Goal: Task Accomplishment & Management: Use online tool/utility

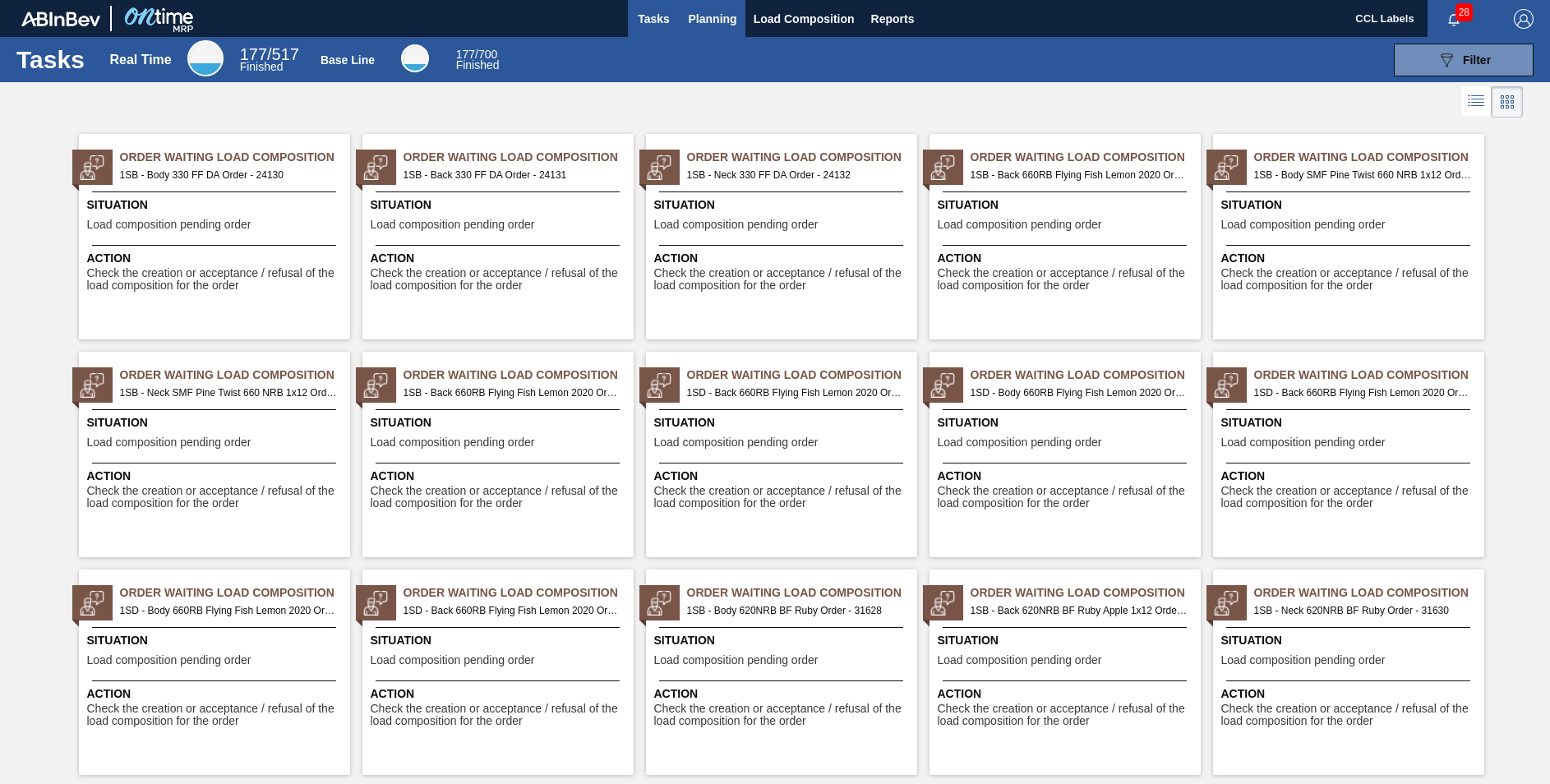
click at [712, 3] on button "Planning" at bounding box center [712, 18] width 65 height 37
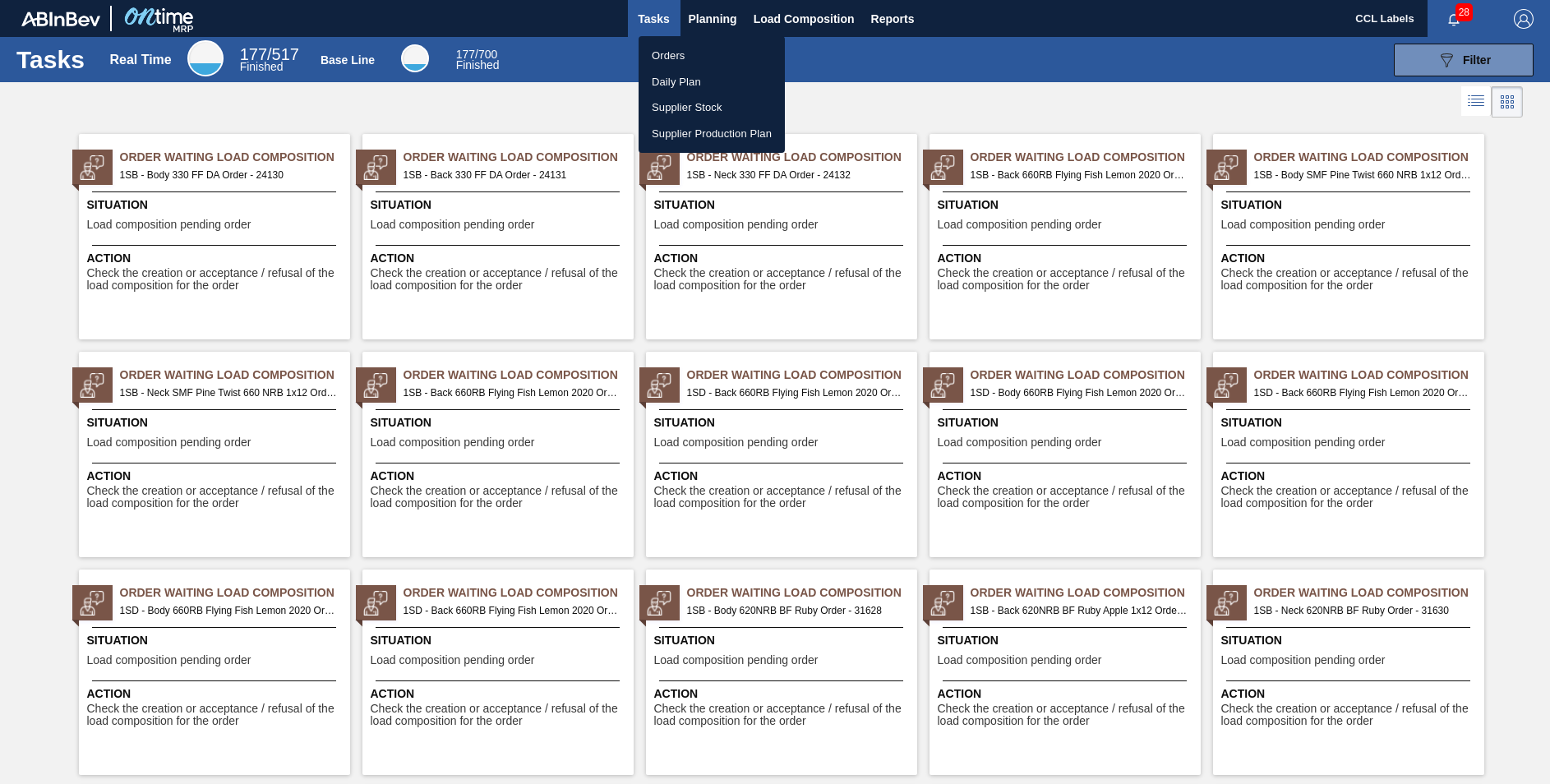
click at [682, 61] on li "Orders" at bounding box center [712, 55] width 146 height 26
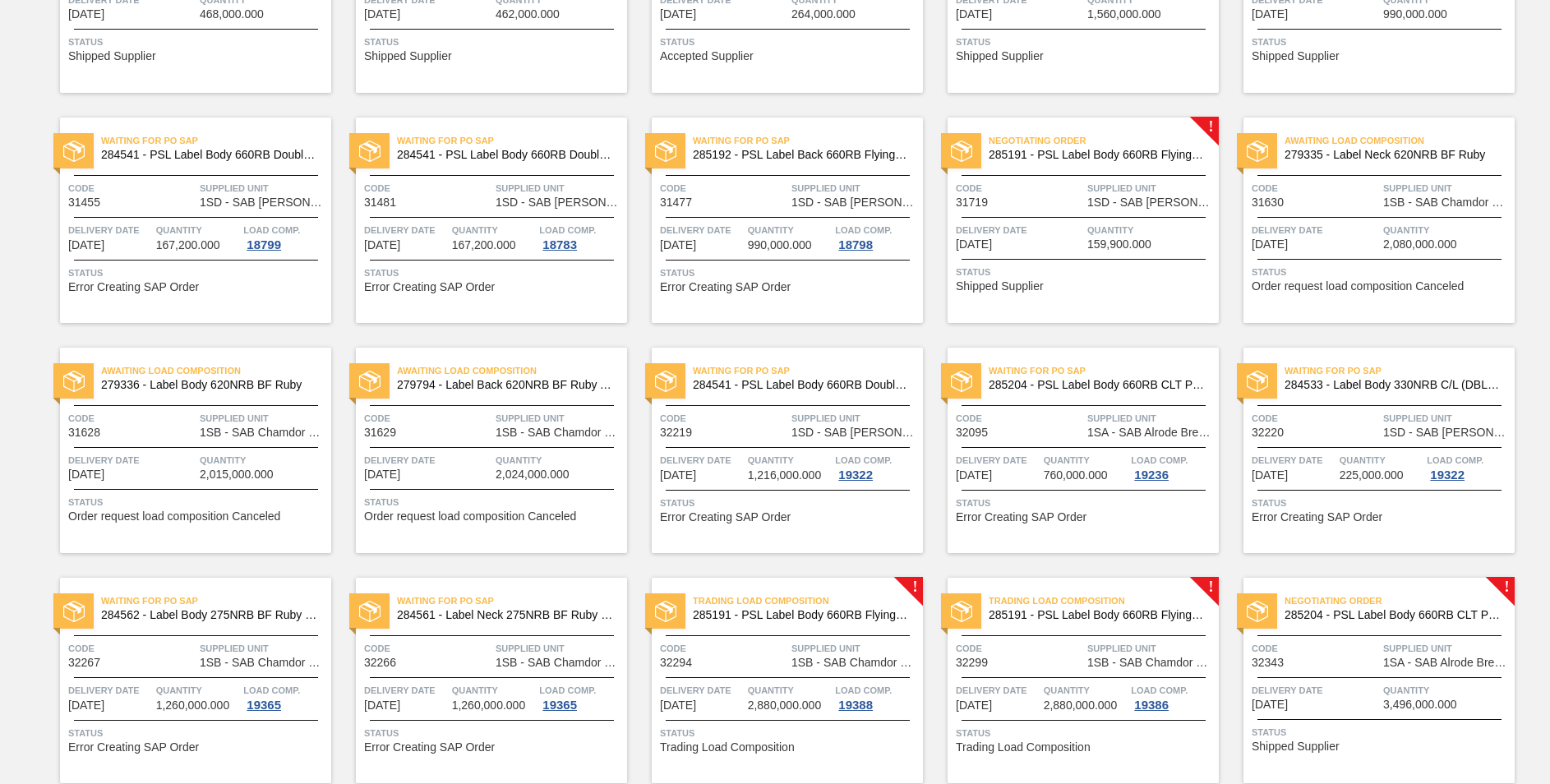
scroll to position [779, 0]
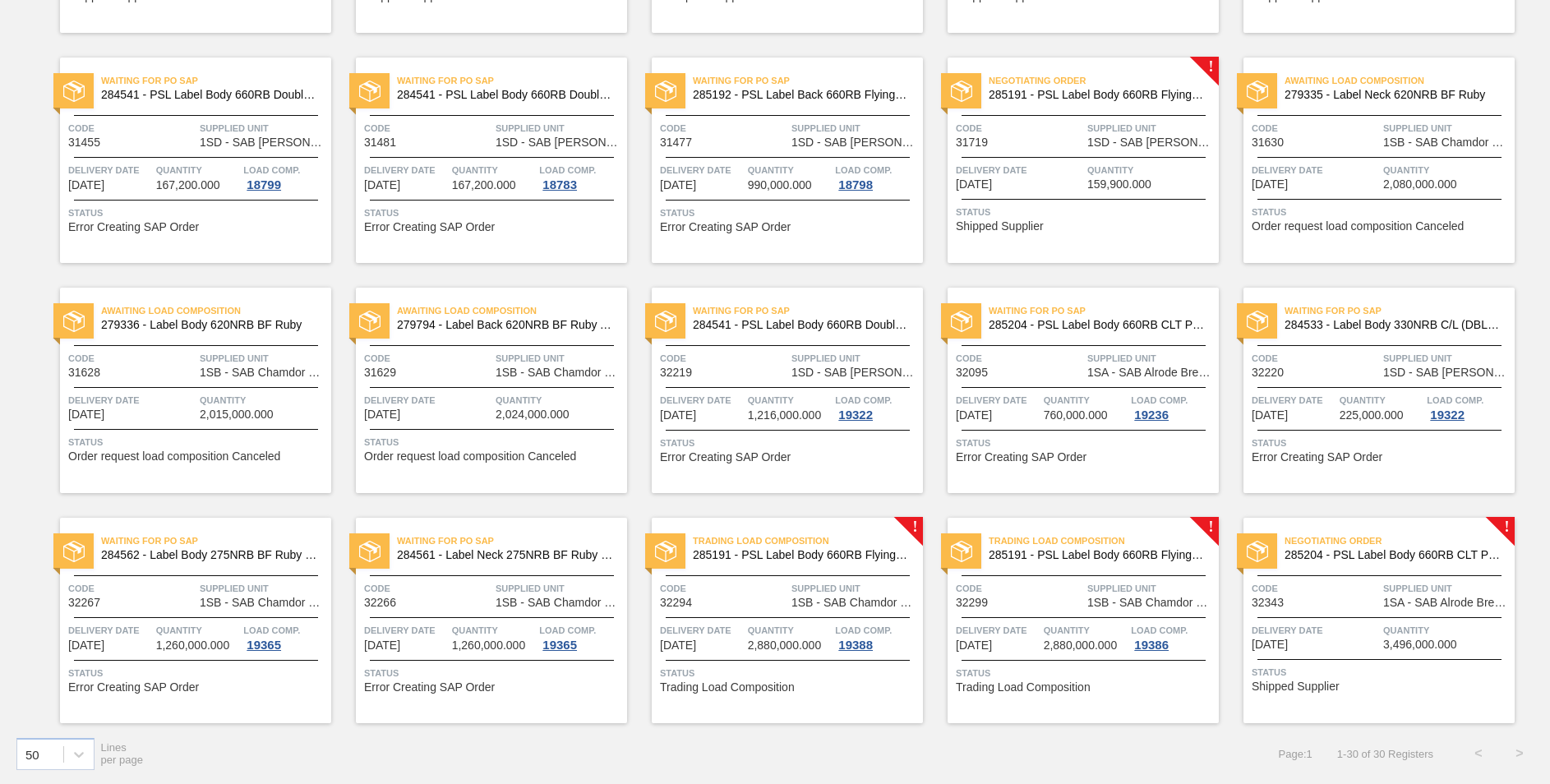
click at [1437, 551] on span "285204 - PSL Label Body 660RB CLT PU 25" at bounding box center [1393, 555] width 217 height 13
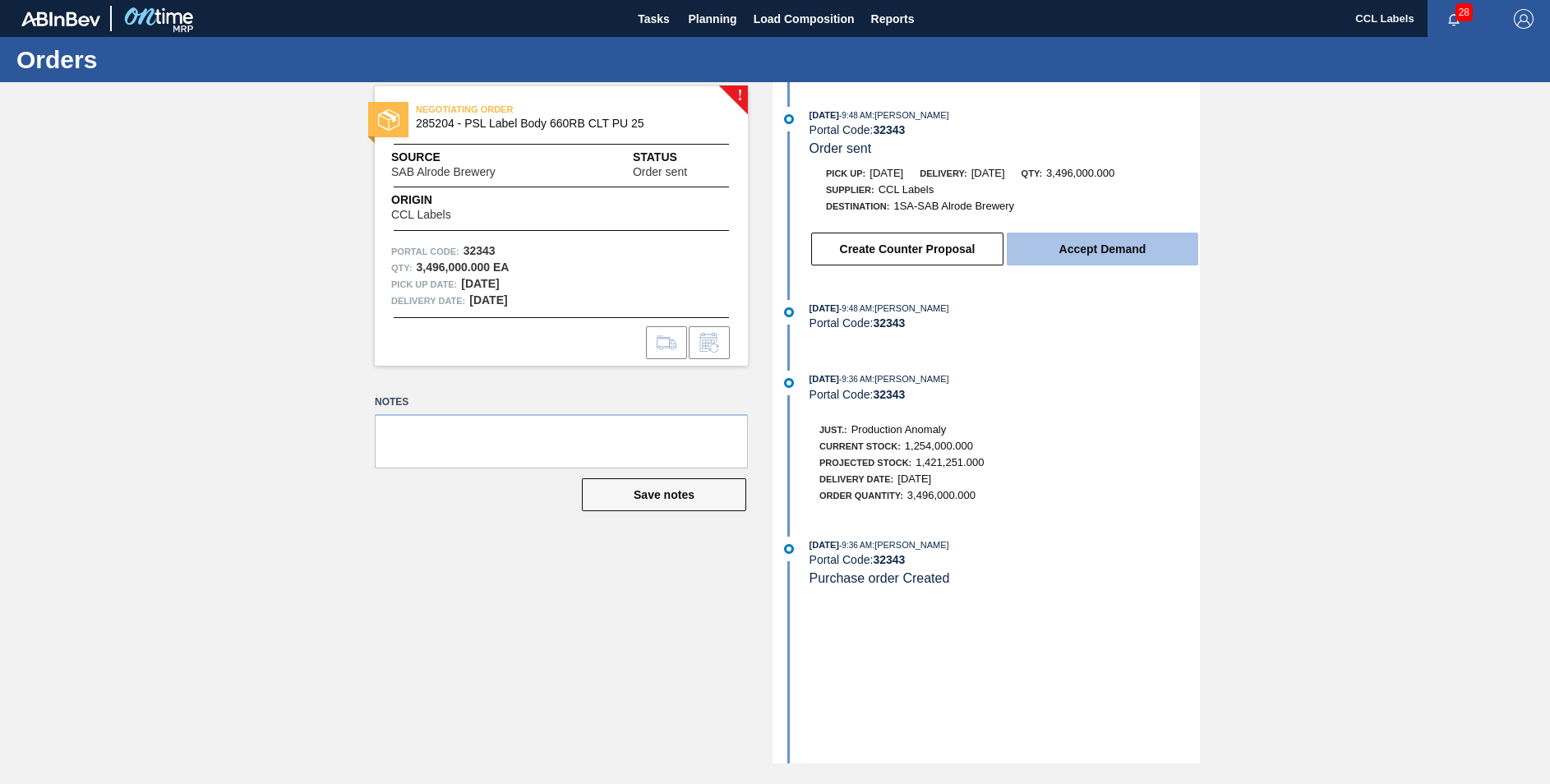
click at [1102, 260] on button "Accept Demand" at bounding box center [1102, 249] width 192 height 33
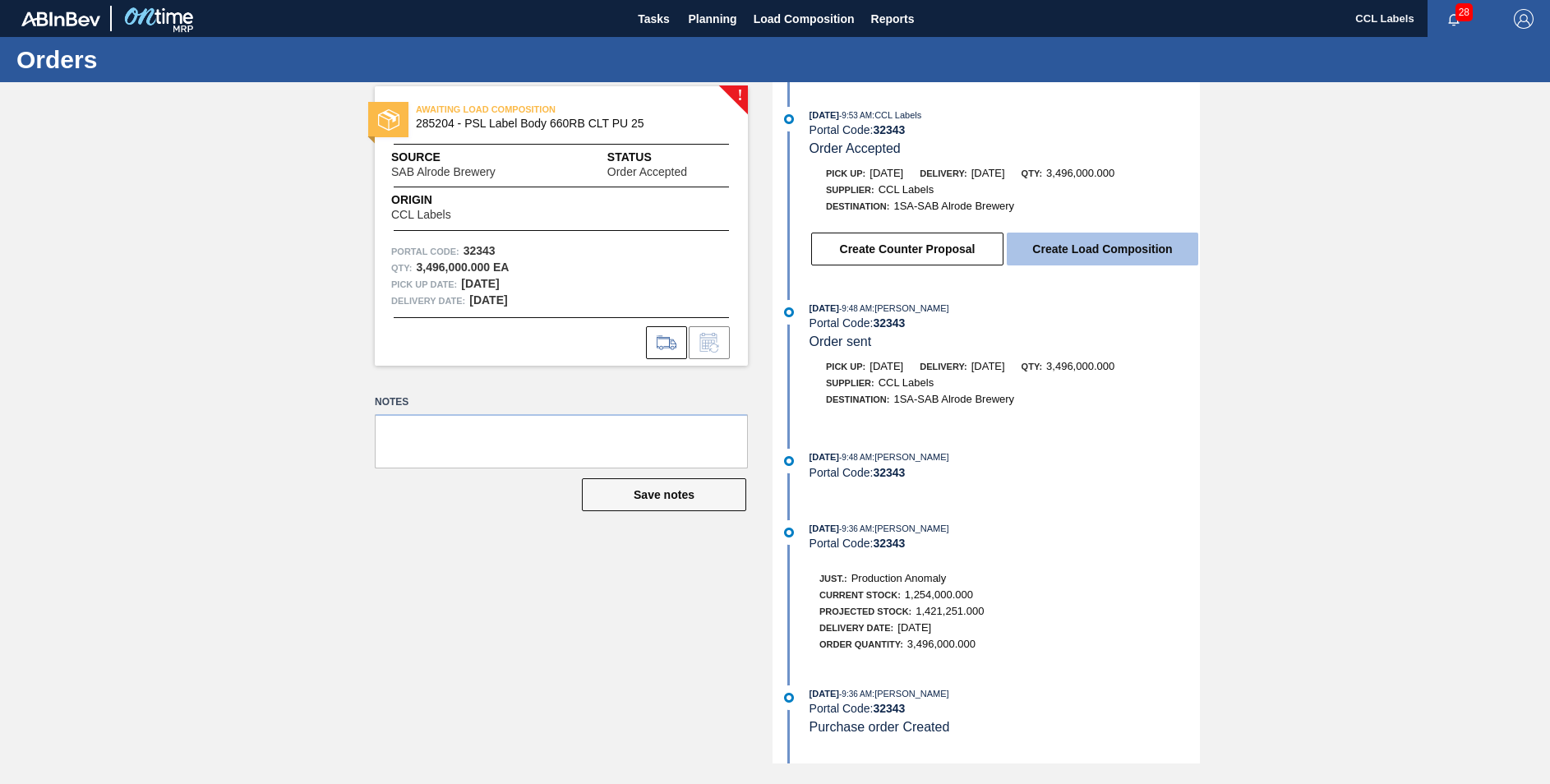
click at [1119, 249] on button "Create Load Composition" at bounding box center [1102, 249] width 192 height 33
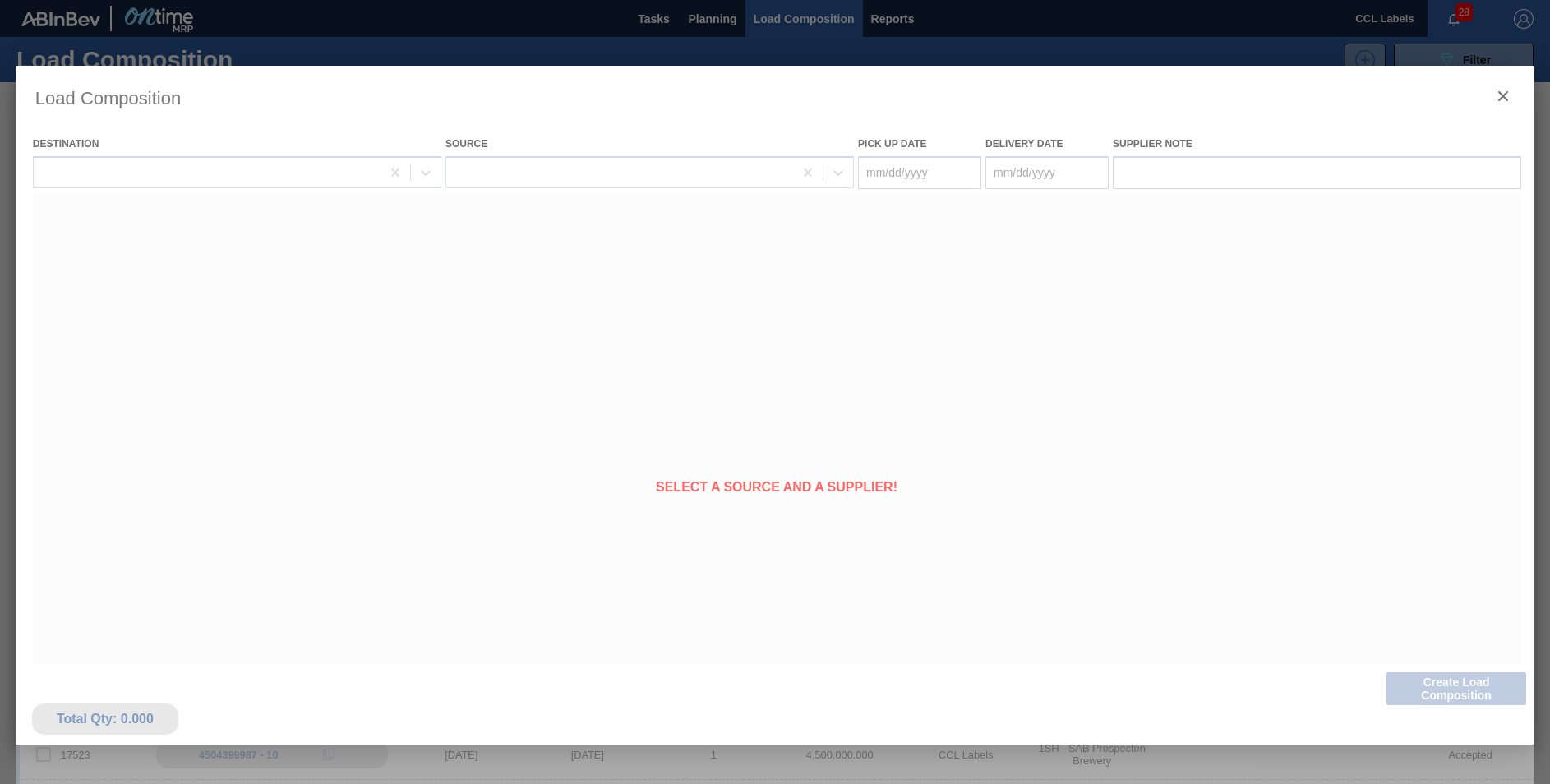
type Date "[DATE]"
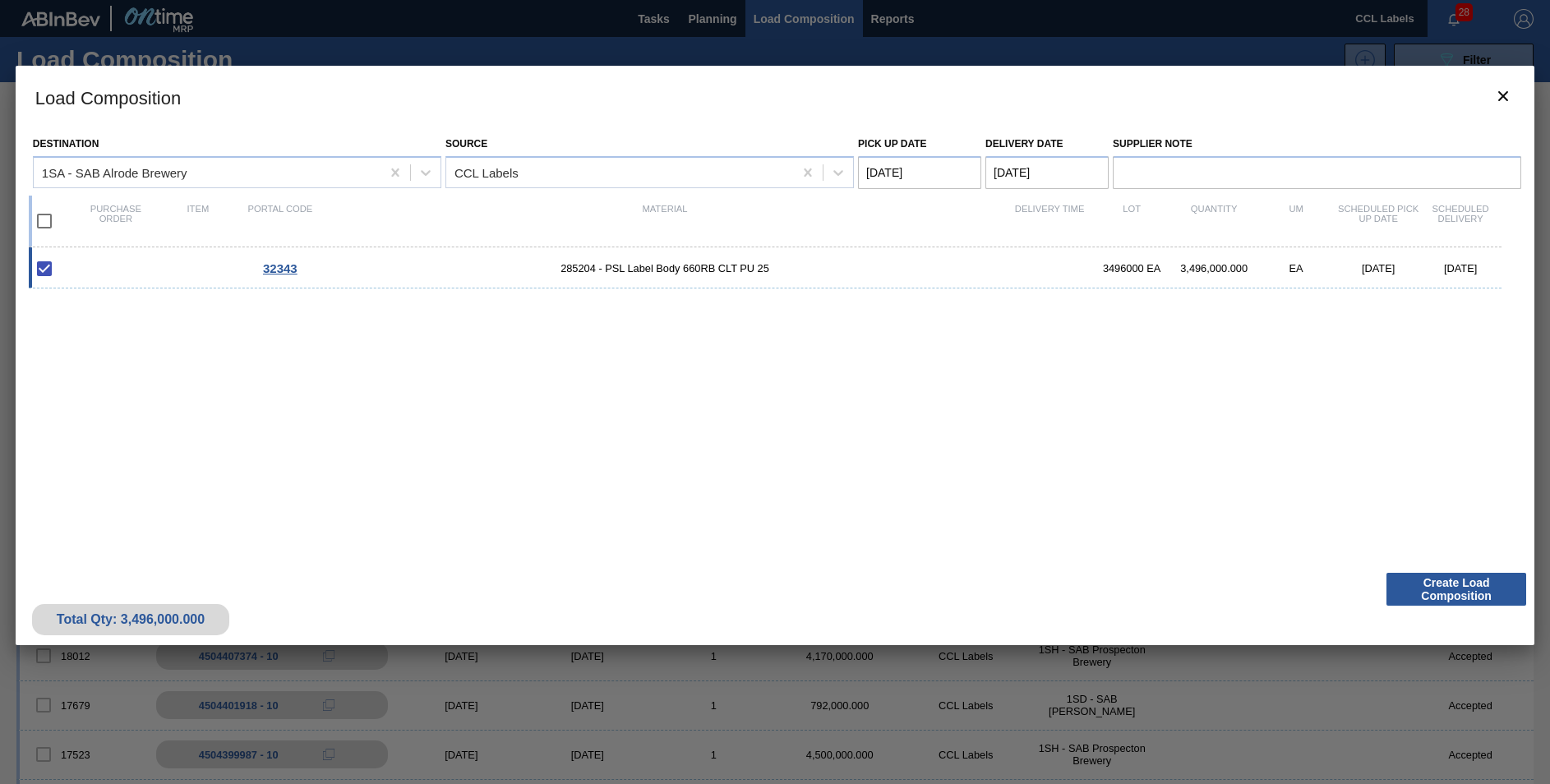
click at [1015, 164] on Date "[DATE]" at bounding box center [1047, 172] width 124 height 33
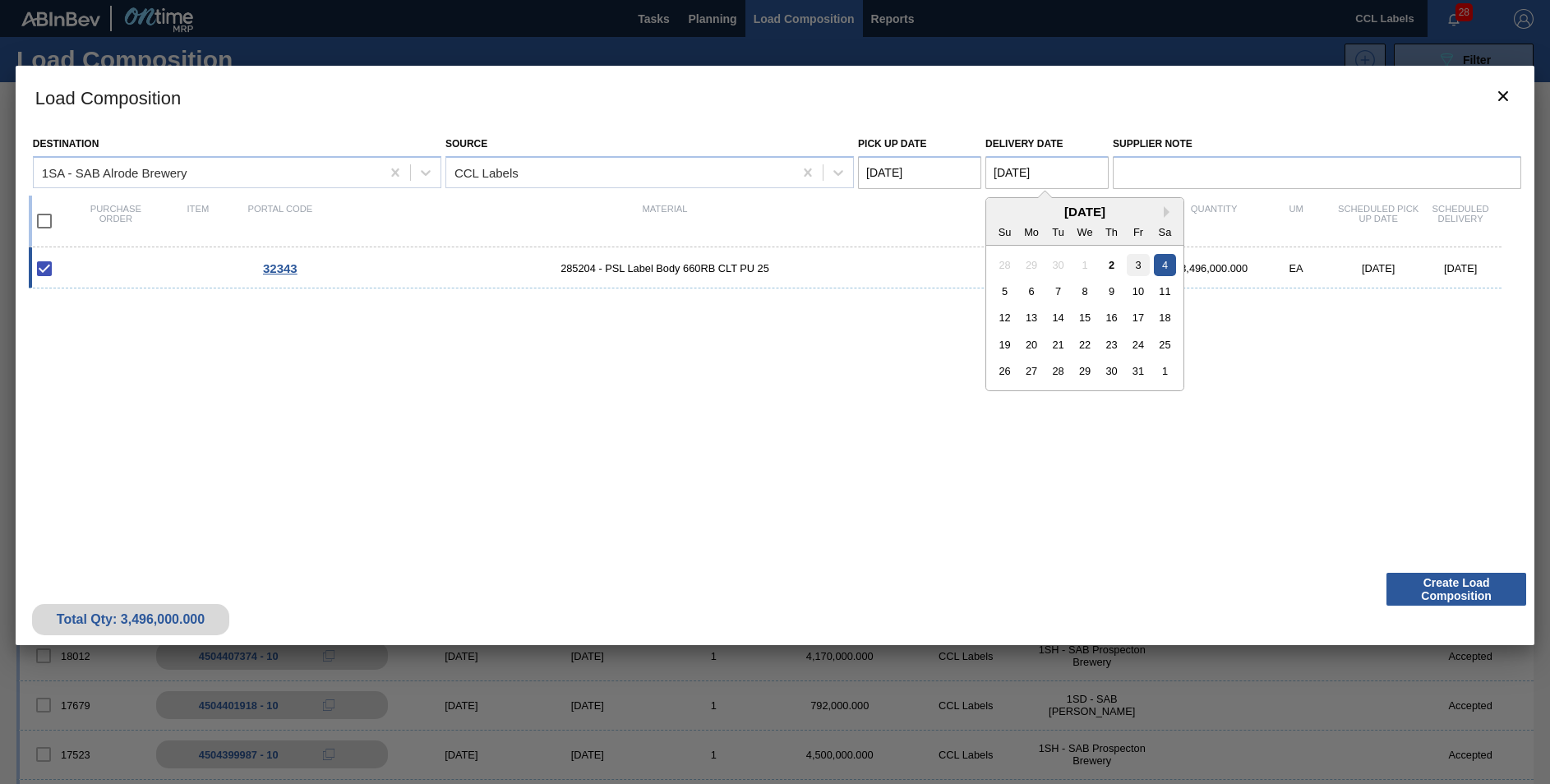
click at [1131, 269] on div "3" at bounding box center [1137, 264] width 22 height 22
type Date "[DATE]"
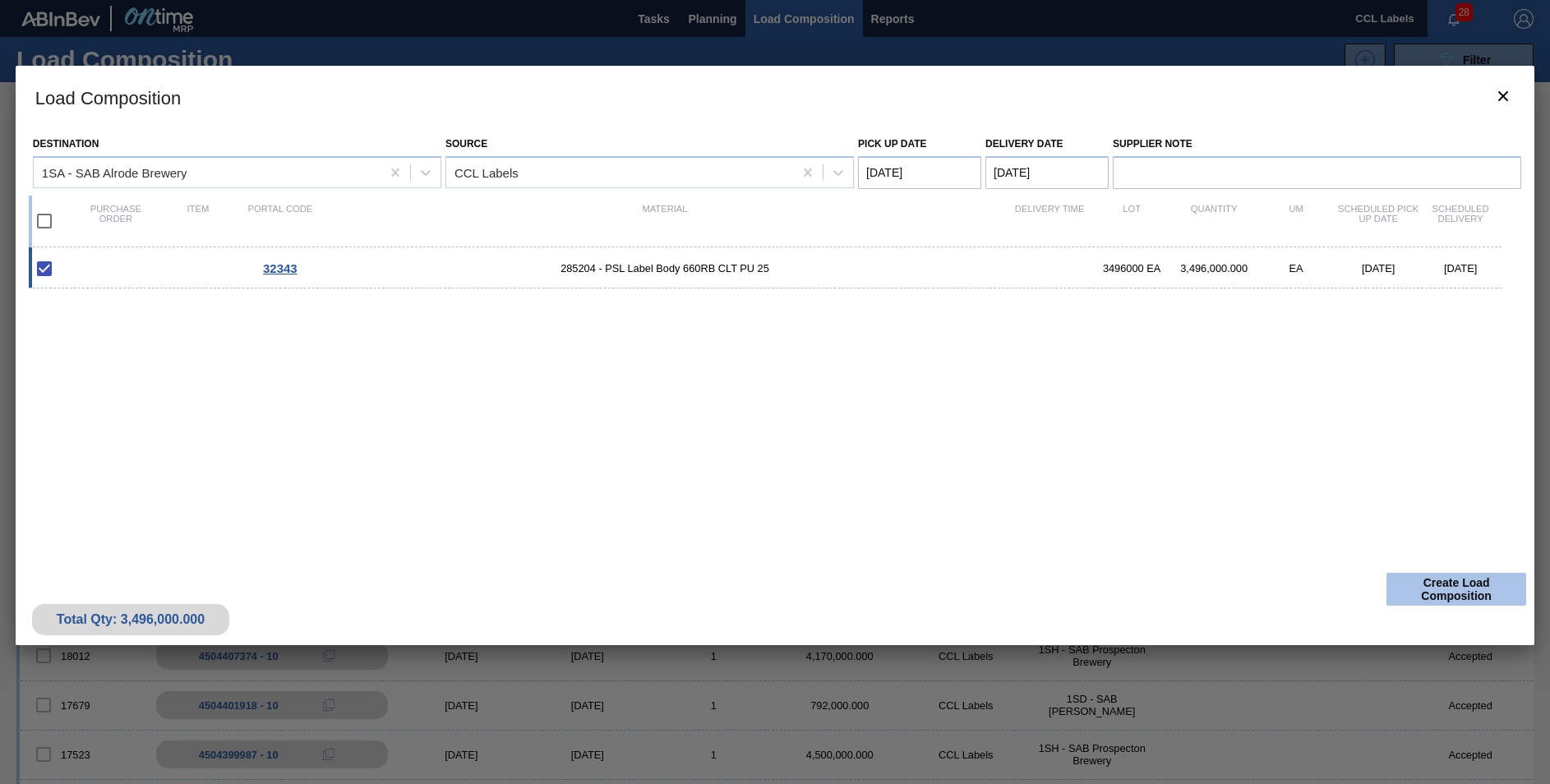
click at [1416, 589] on button "Create Load Composition" at bounding box center [1456, 588] width 140 height 33
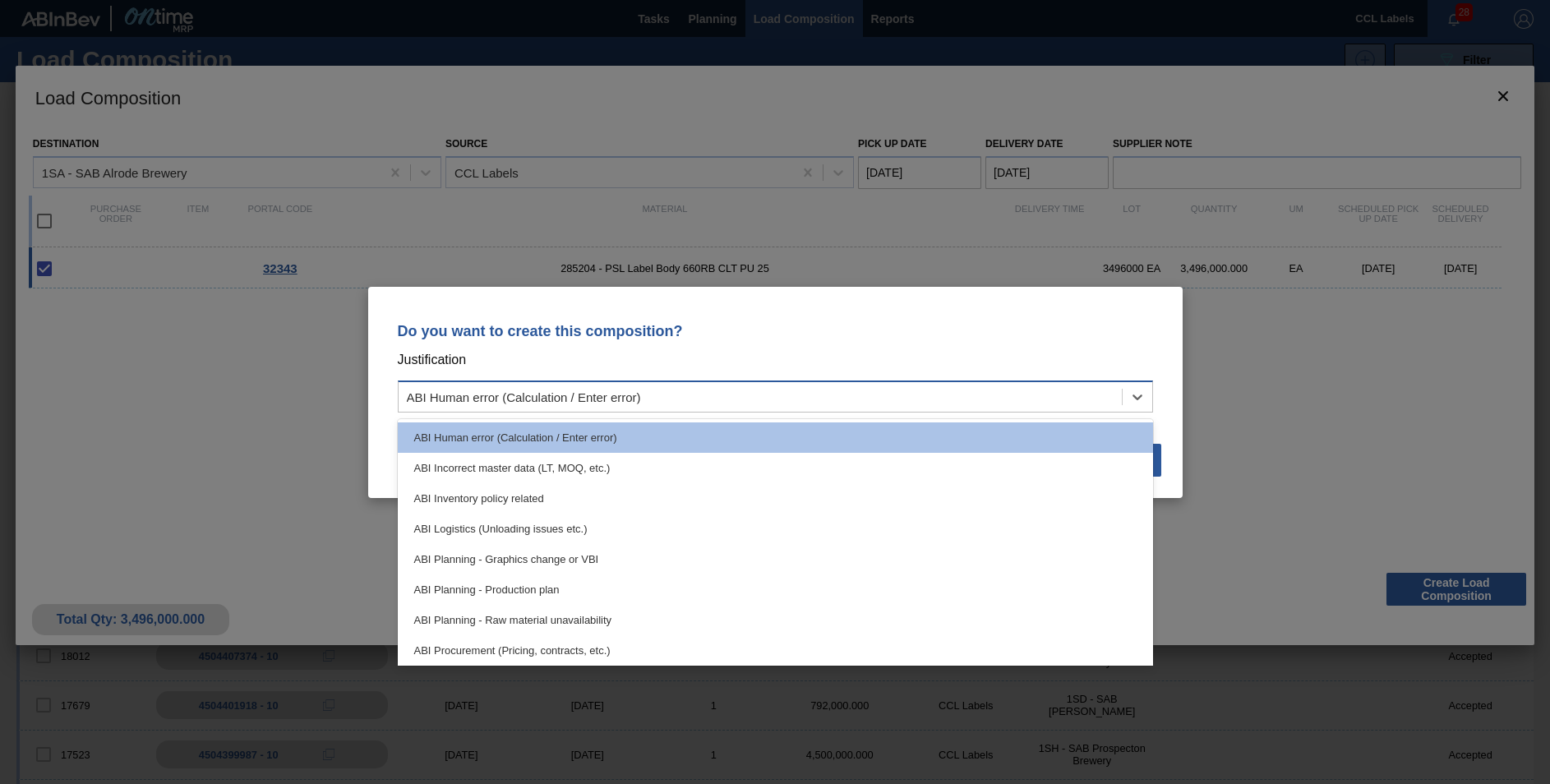
click at [678, 391] on div "ABI Human error (Calculation / Enter error)" at bounding box center [760, 396] width 723 height 24
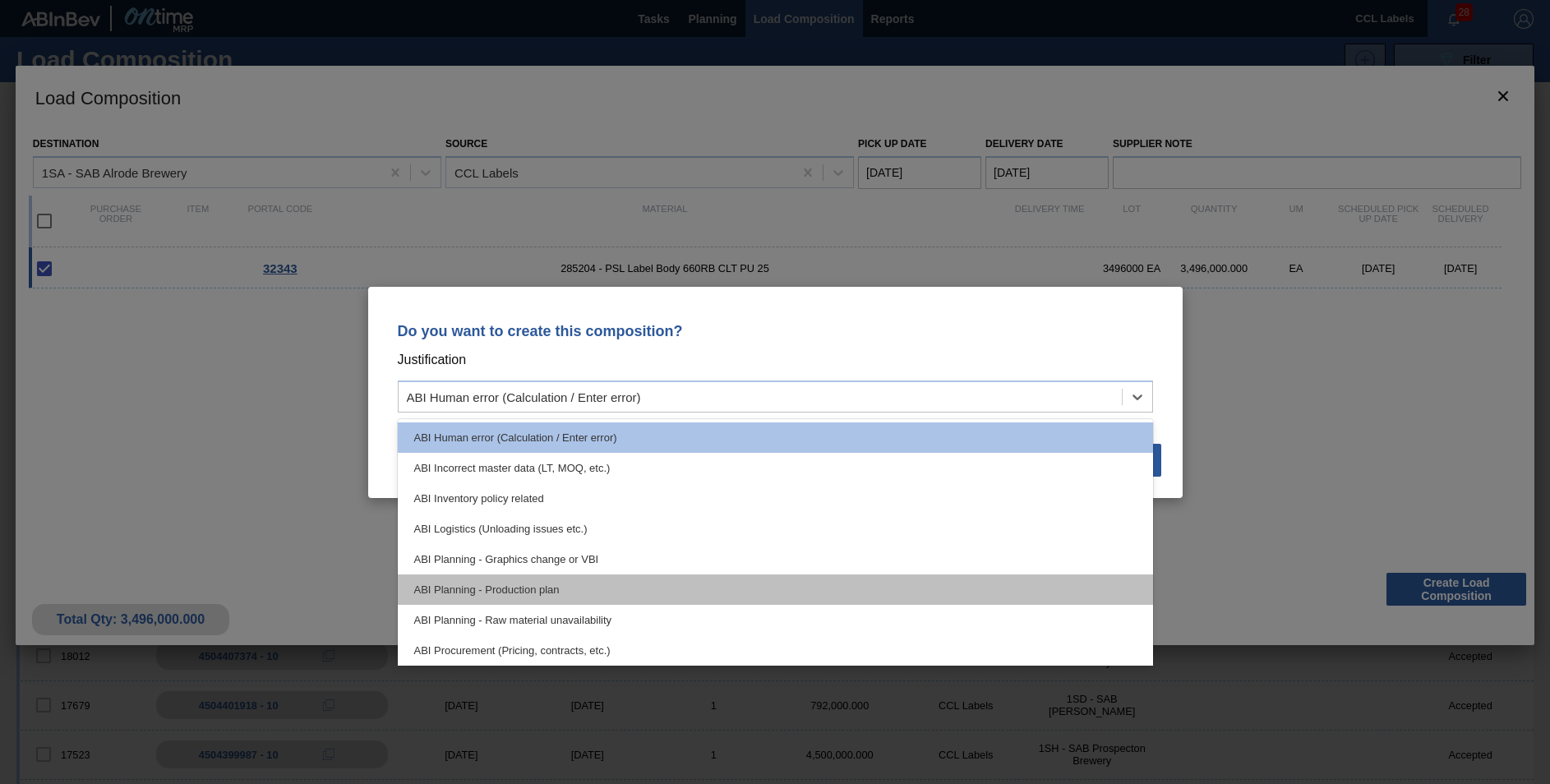
click at [512, 593] on div "ABI Planning - Production plan" at bounding box center [775, 589] width 755 height 30
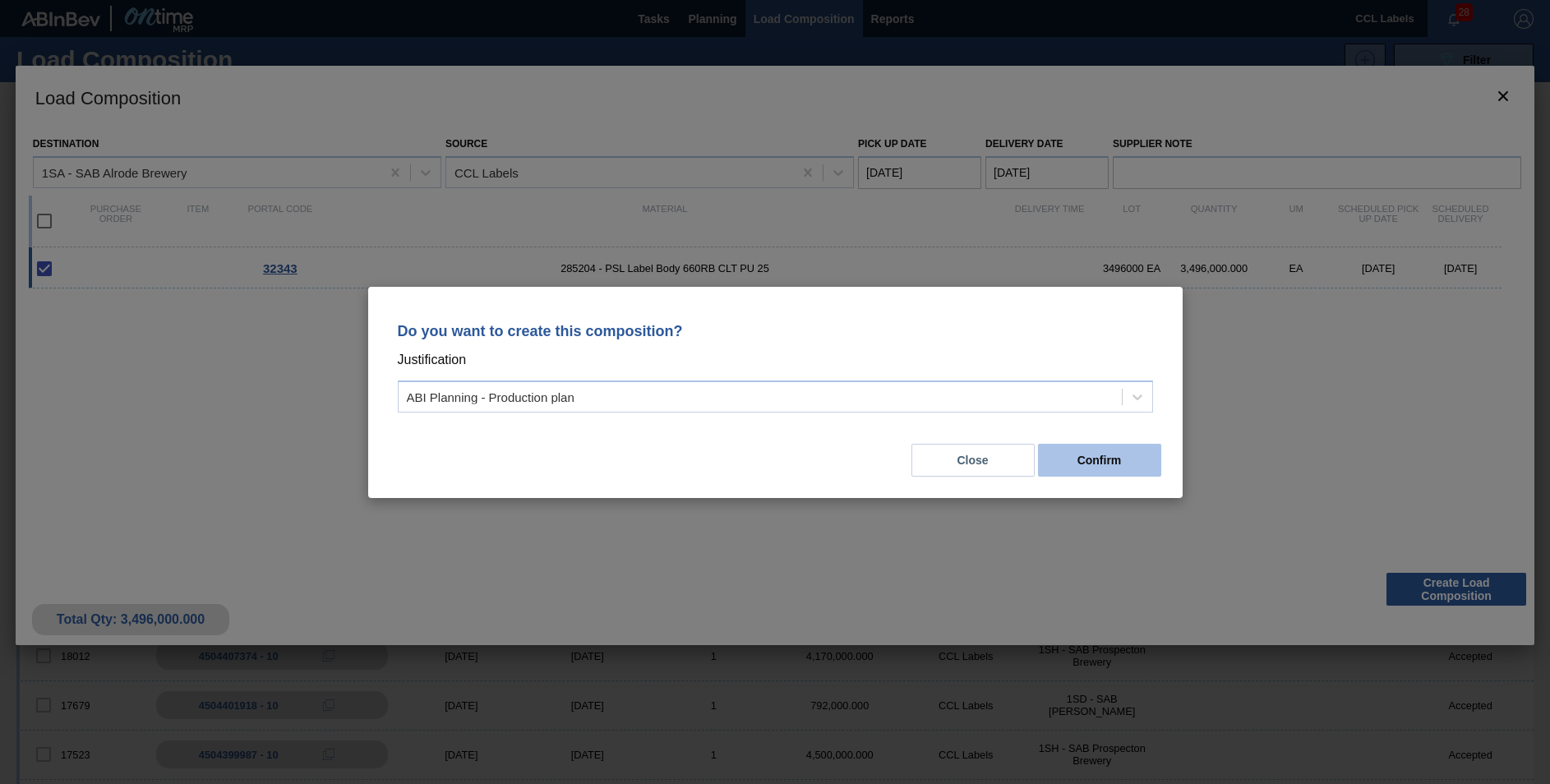
click at [1099, 459] on button "Confirm" at bounding box center [1099, 460] width 124 height 33
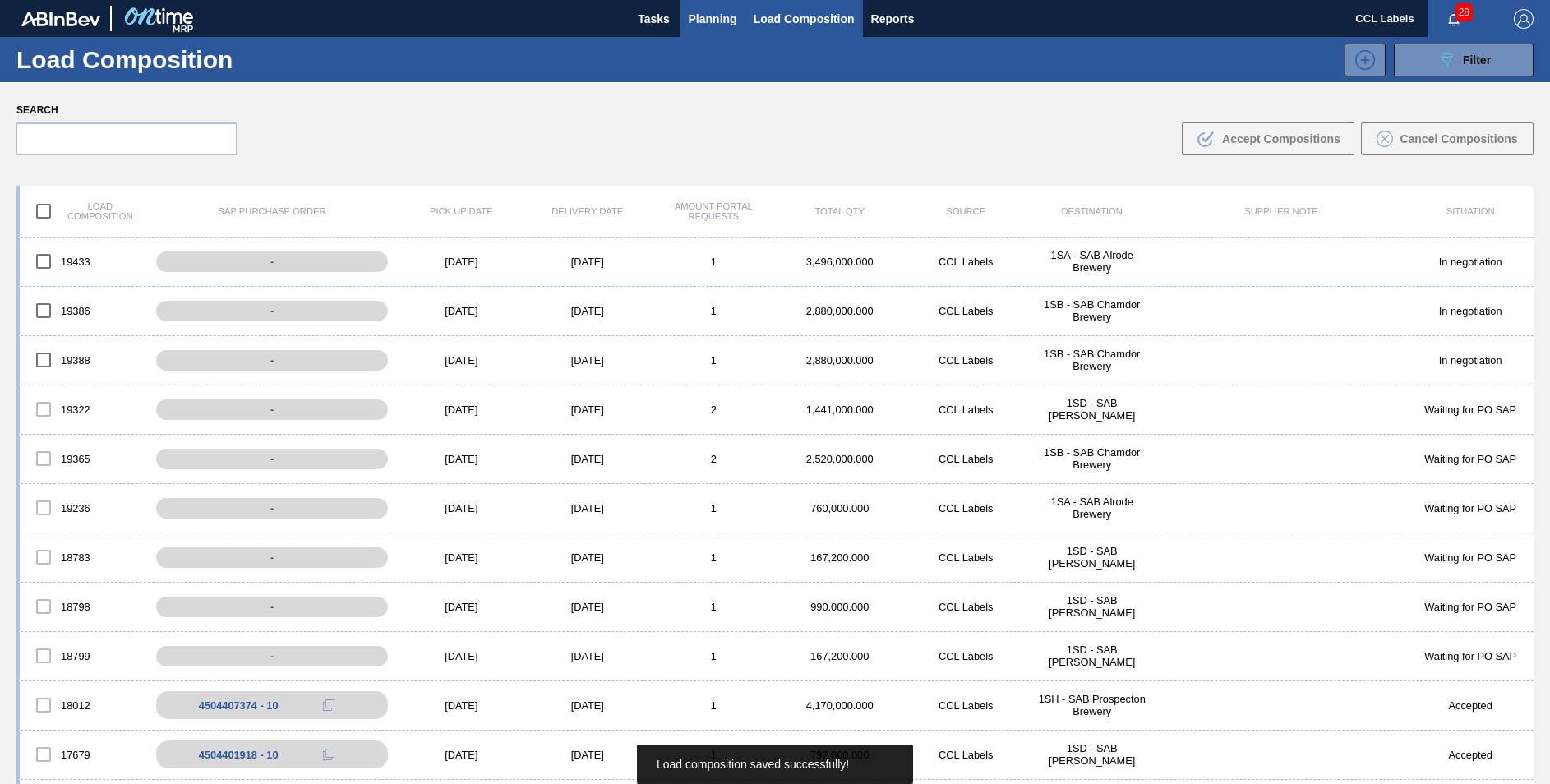
click at [699, 11] on span "Planning" at bounding box center [713, 18] width 49 height 19
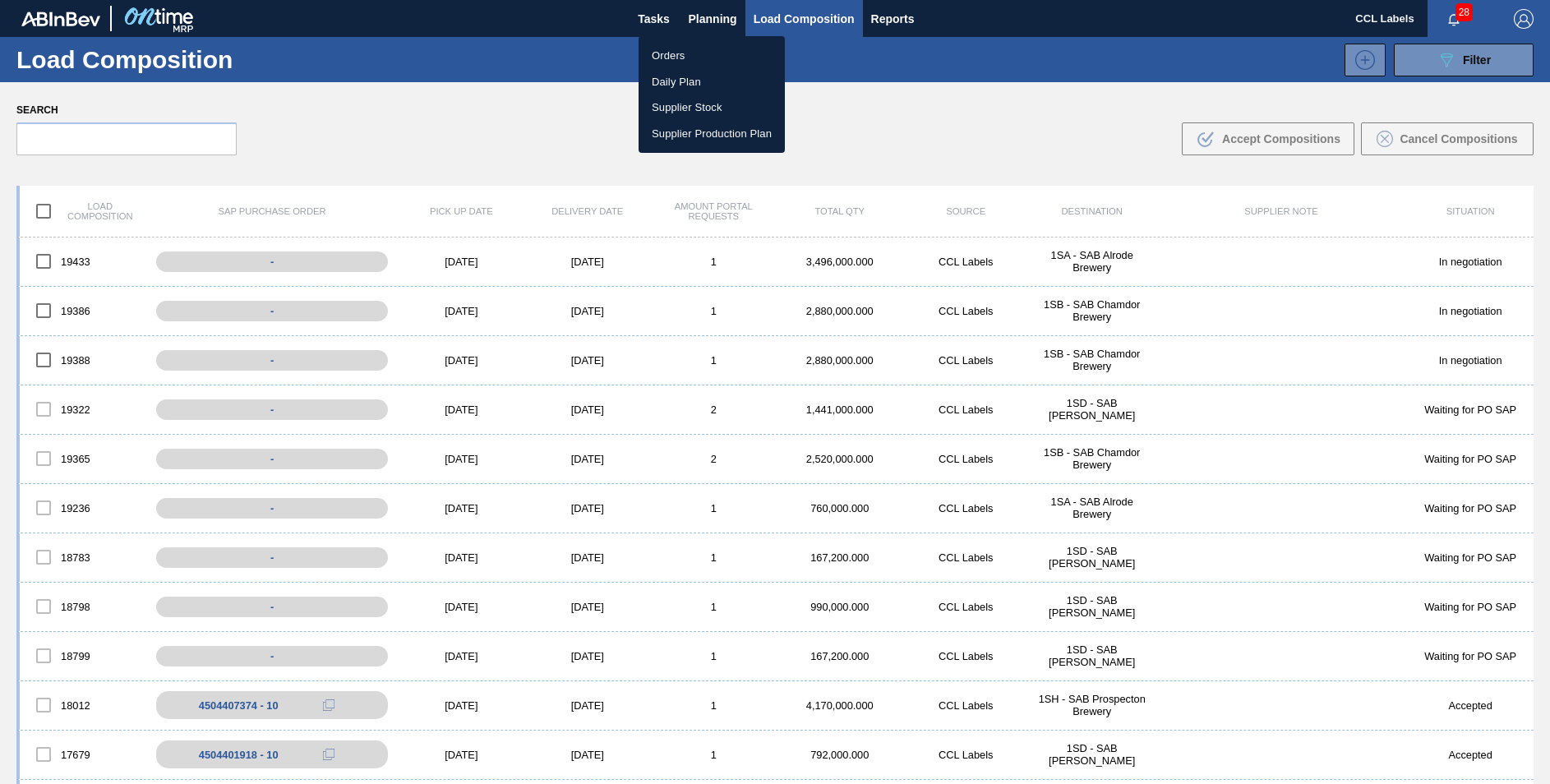
drag, startPoint x: 676, startPoint y: 56, endPoint x: 756, endPoint y: 80, distance: 83.5
click at [676, 56] on li "Orders" at bounding box center [712, 55] width 146 height 26
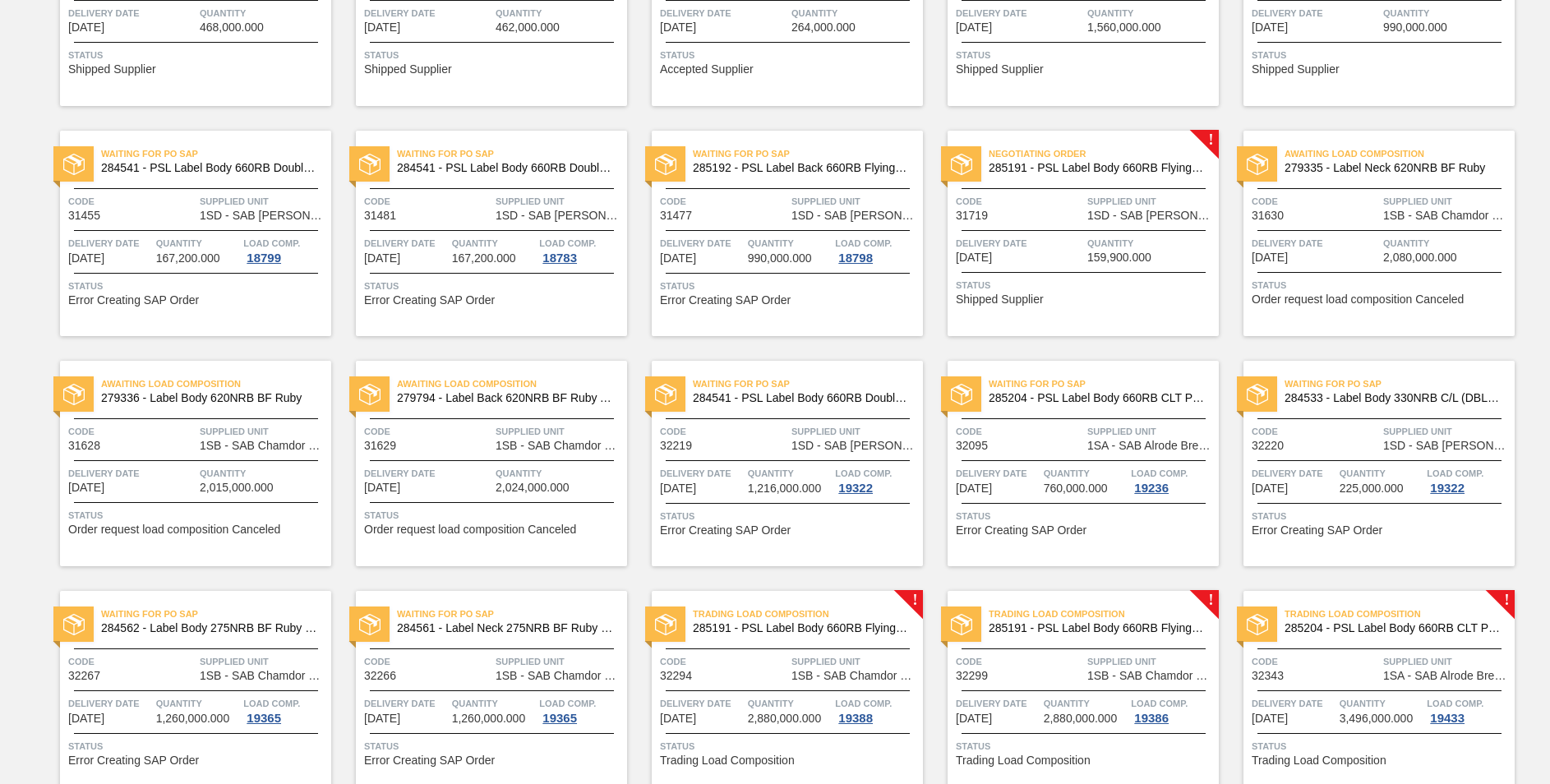
scroll to position [779, 0]
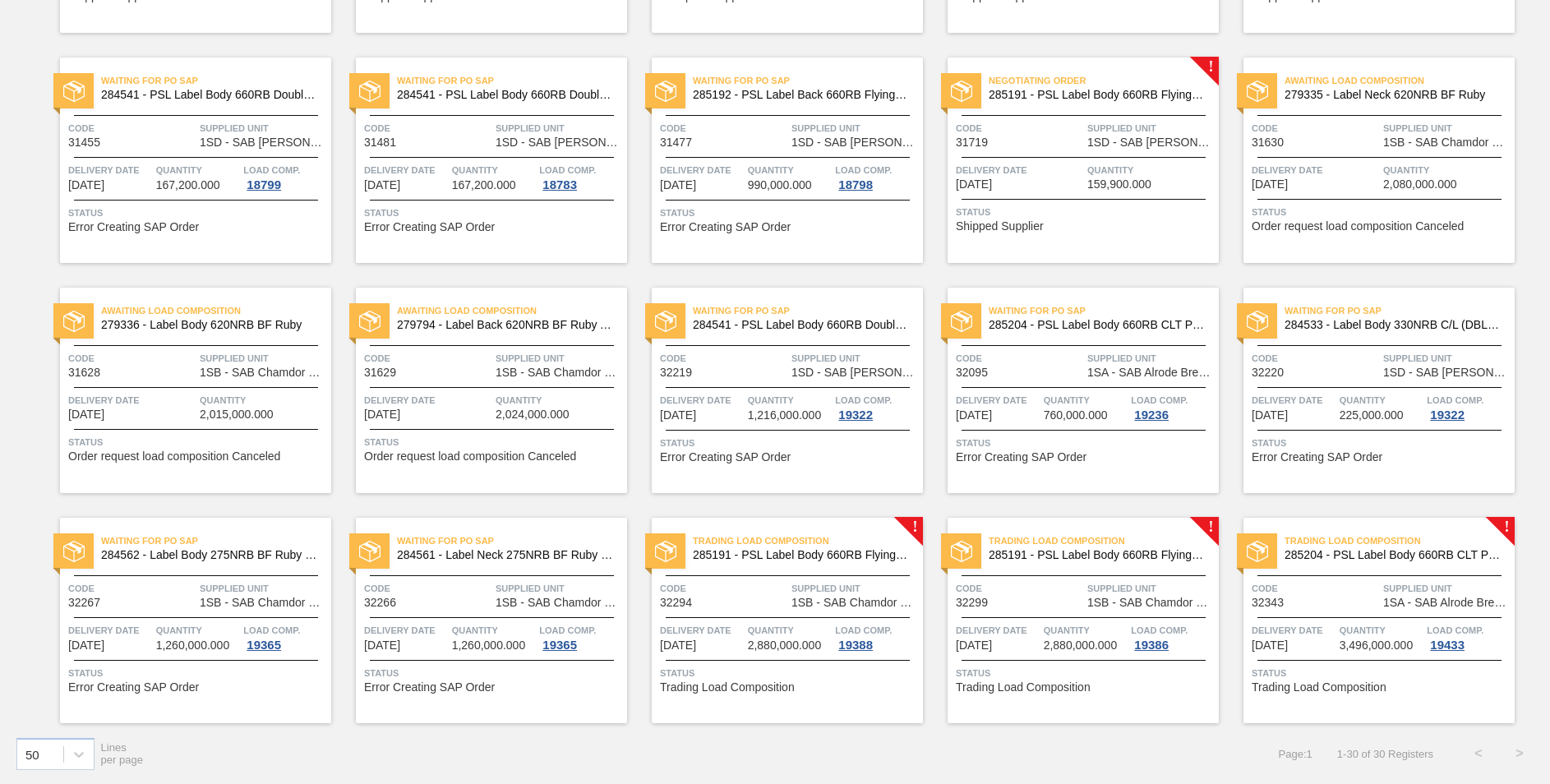
click at [1348, 555] on span "285204 - PSL Label Body 660RB CLT PU 25" at bounding box center [1393, 555] width 217 height 13
